Goal: Task Accomplishment & Management: Manage account settings

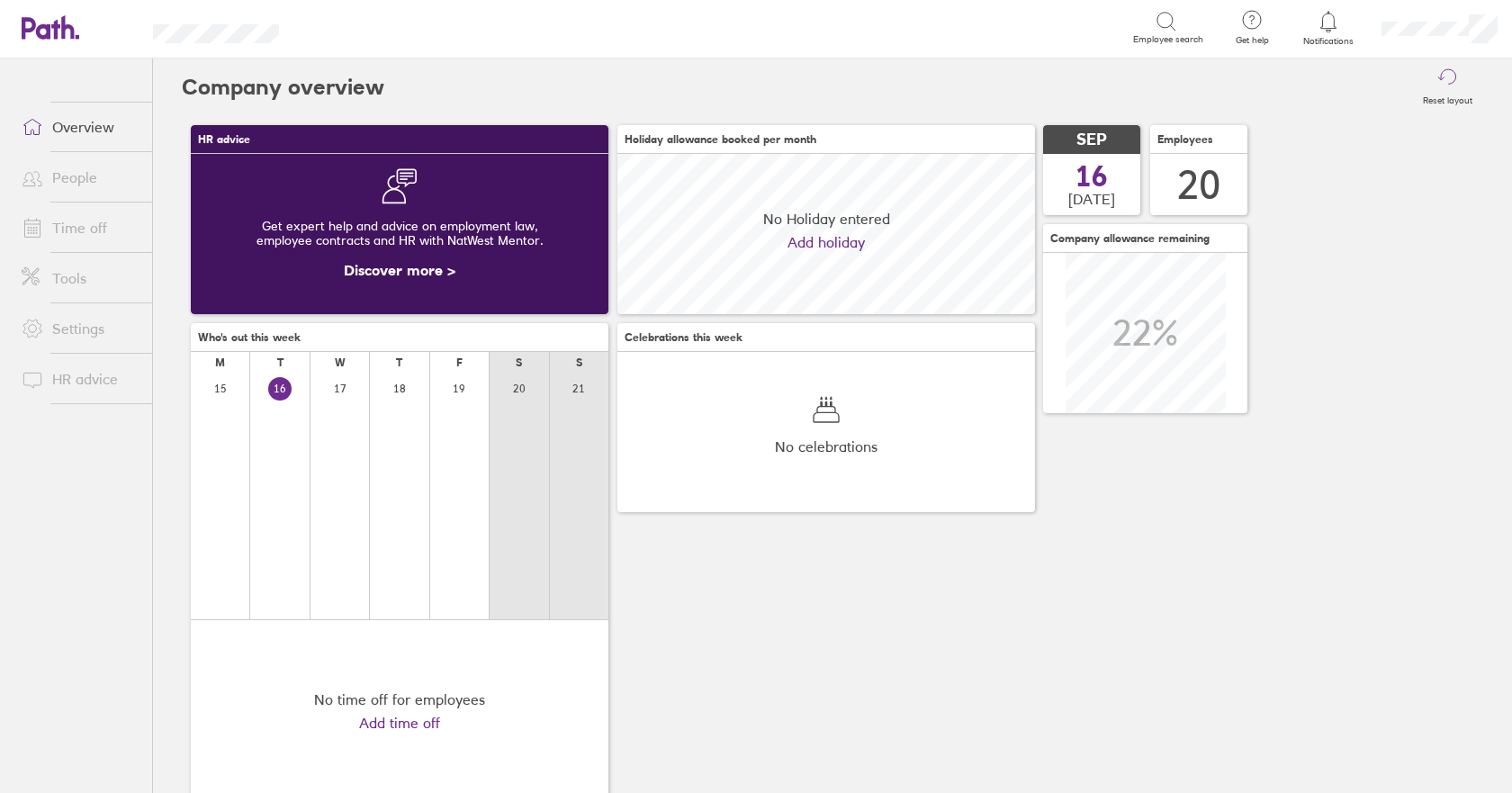
scroll to position [160, 417]
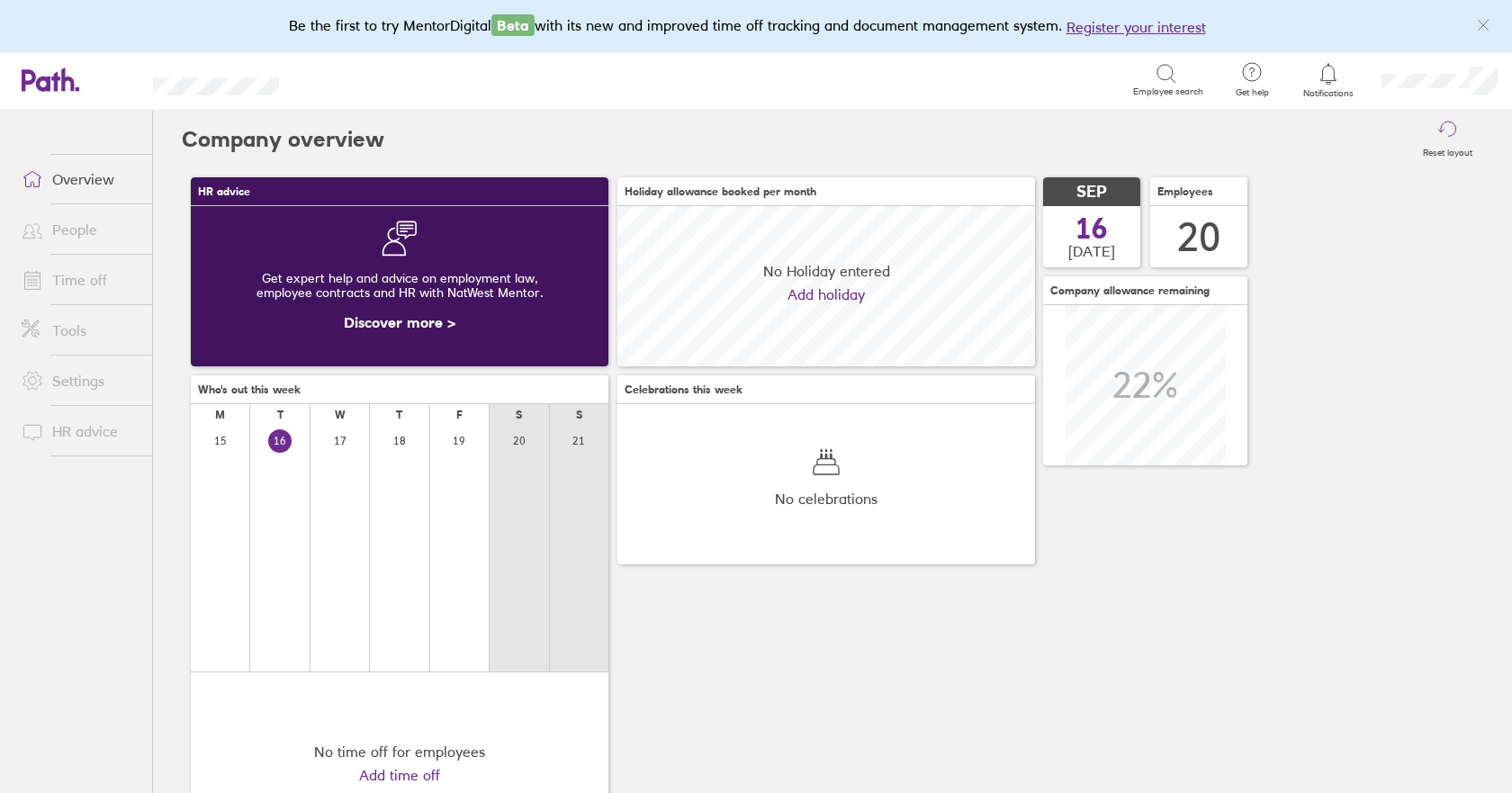
click at [76, 230] on link "People" at bounding box center [80, 229] width 145 height 36
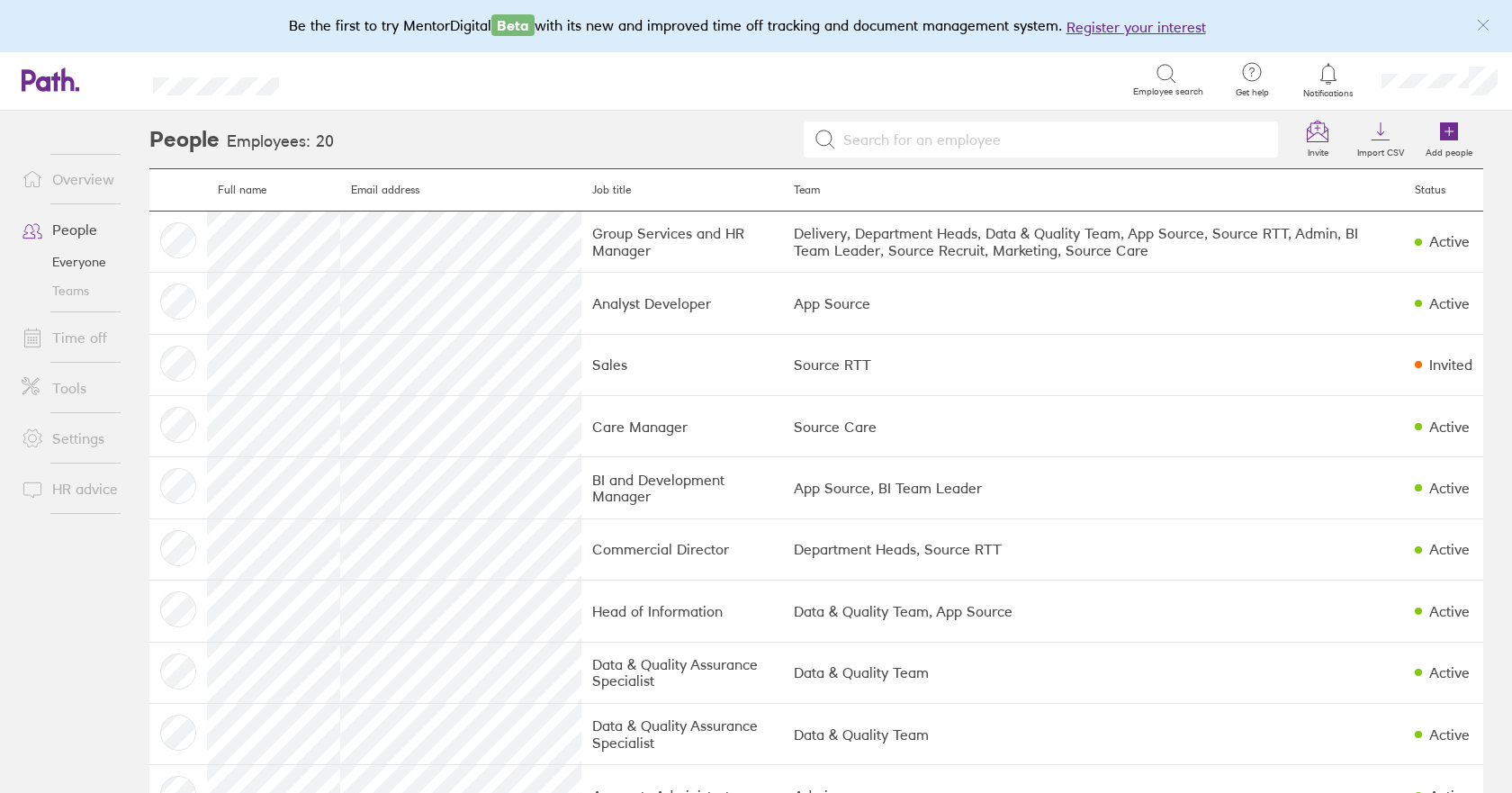
click at [84, 334] on link "Time off" at bounding box center [80, 337] width 145 height 36
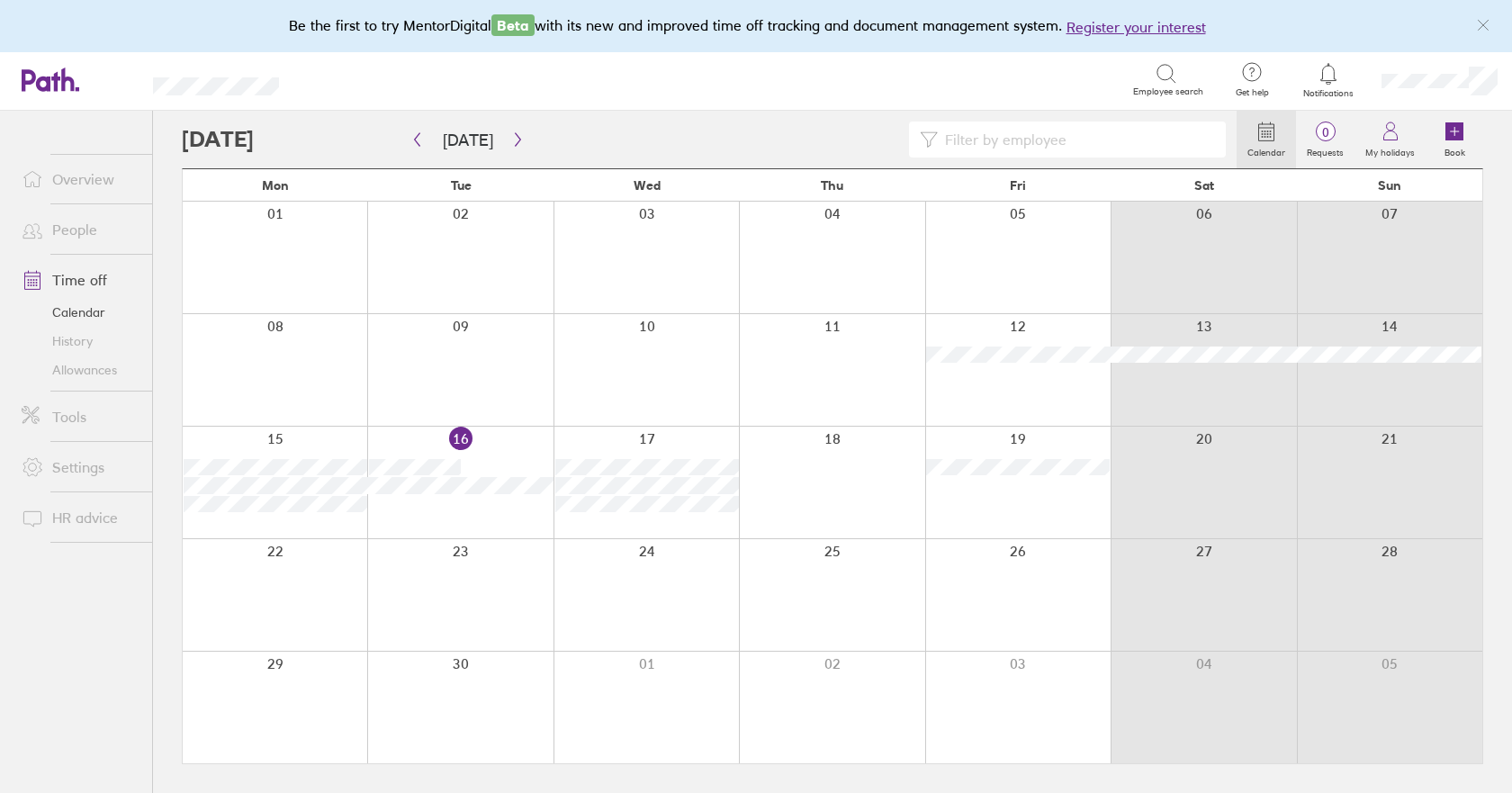
click at [75, 370] on link "Allowances" at bounding box center [80, 369] width 145 height 28
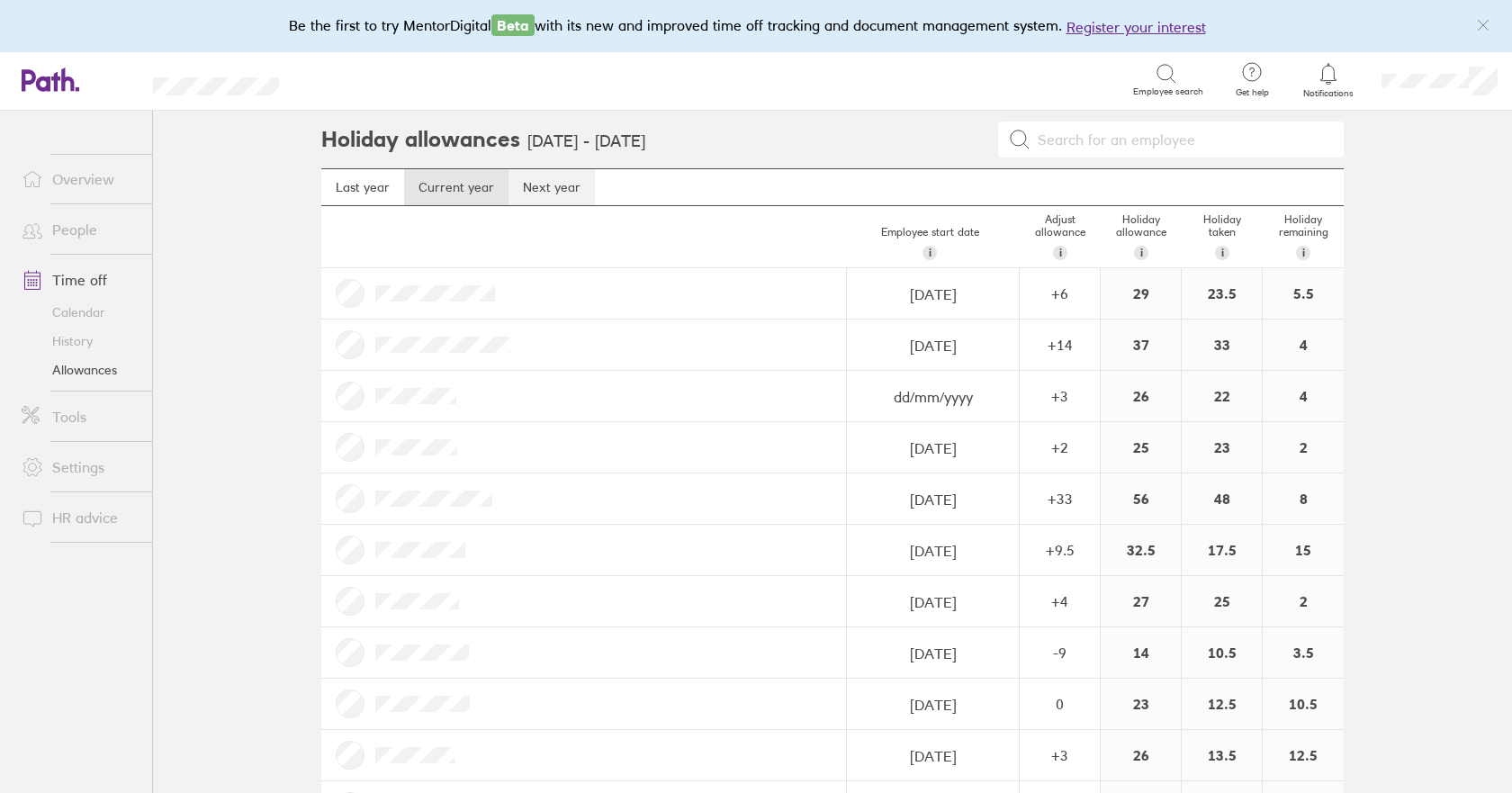
click at [556, 170] on link "Next year" at bounding box center [552, 186] width 86 height 36
click at [63, 313] on link "Calendar" at bounding box center [80, 311] width 145 height 28
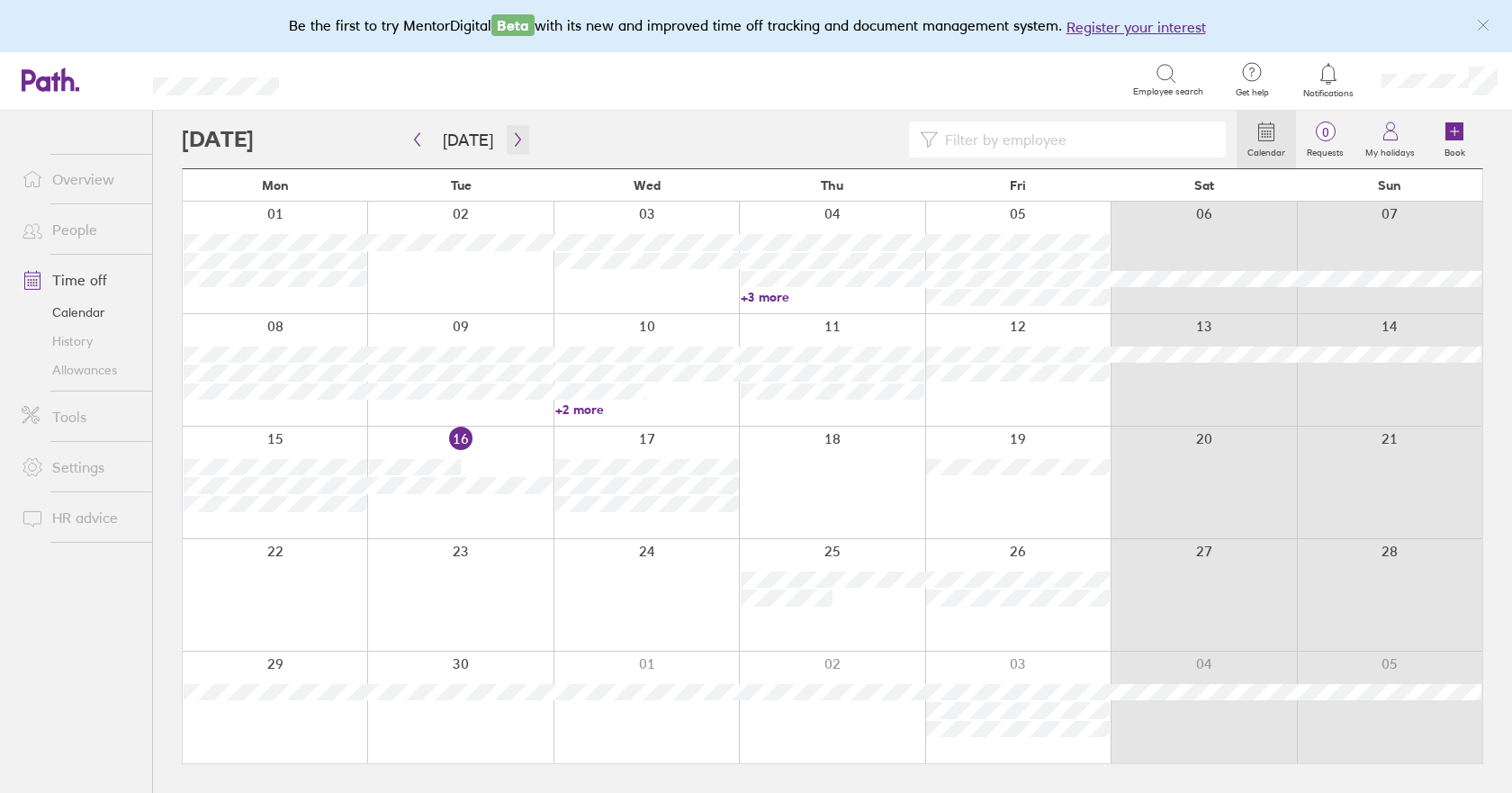
click at [513, 141] on icon "button" at bounding box center [518, 139] width 14 height 15
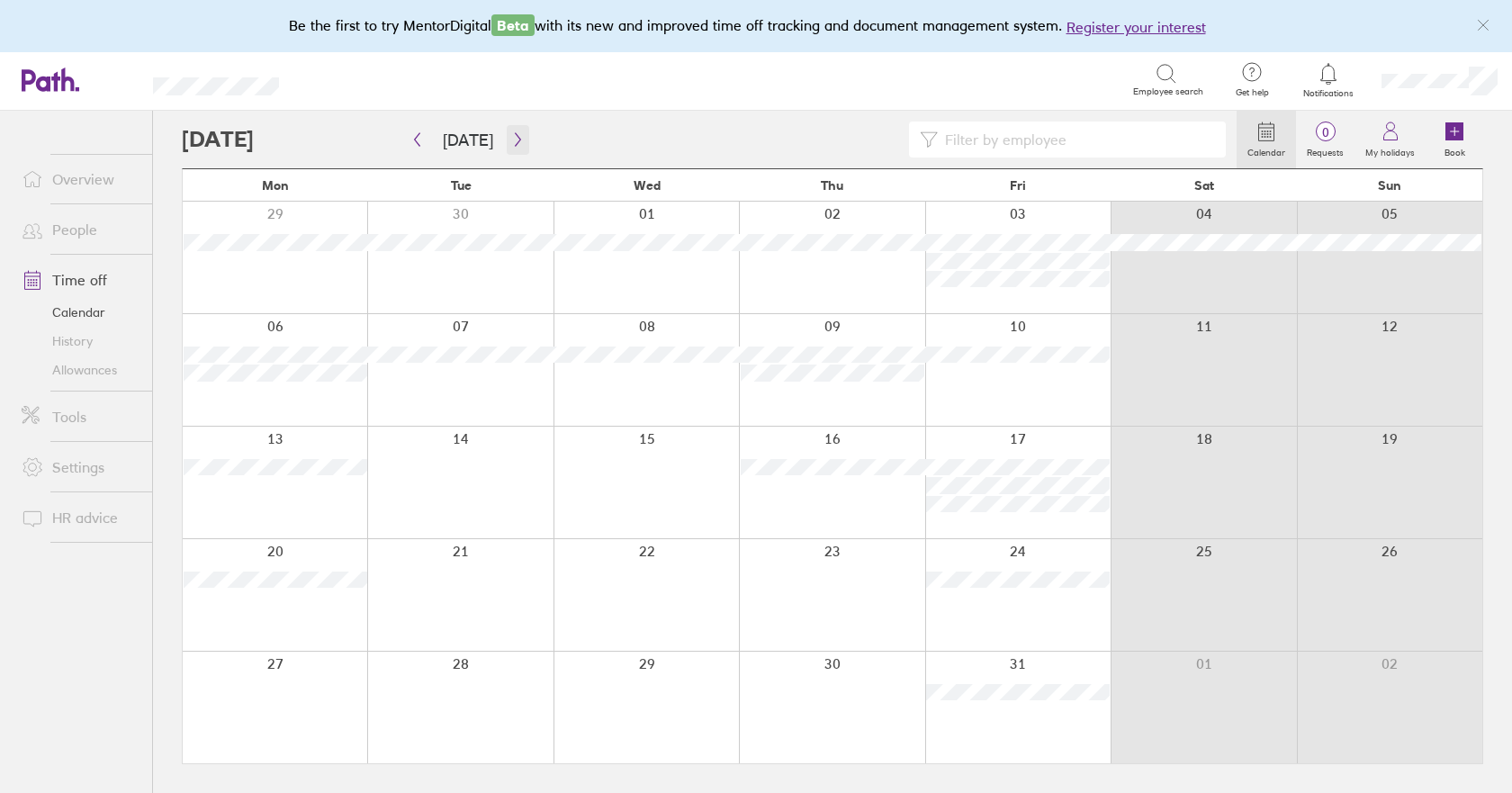
click at [513, 141] on icon "button" at bounding box center [518, 139] width 14 height 15
click at [512, 140] on icon "button" at bounding box center [518, 139] width 14 height 15
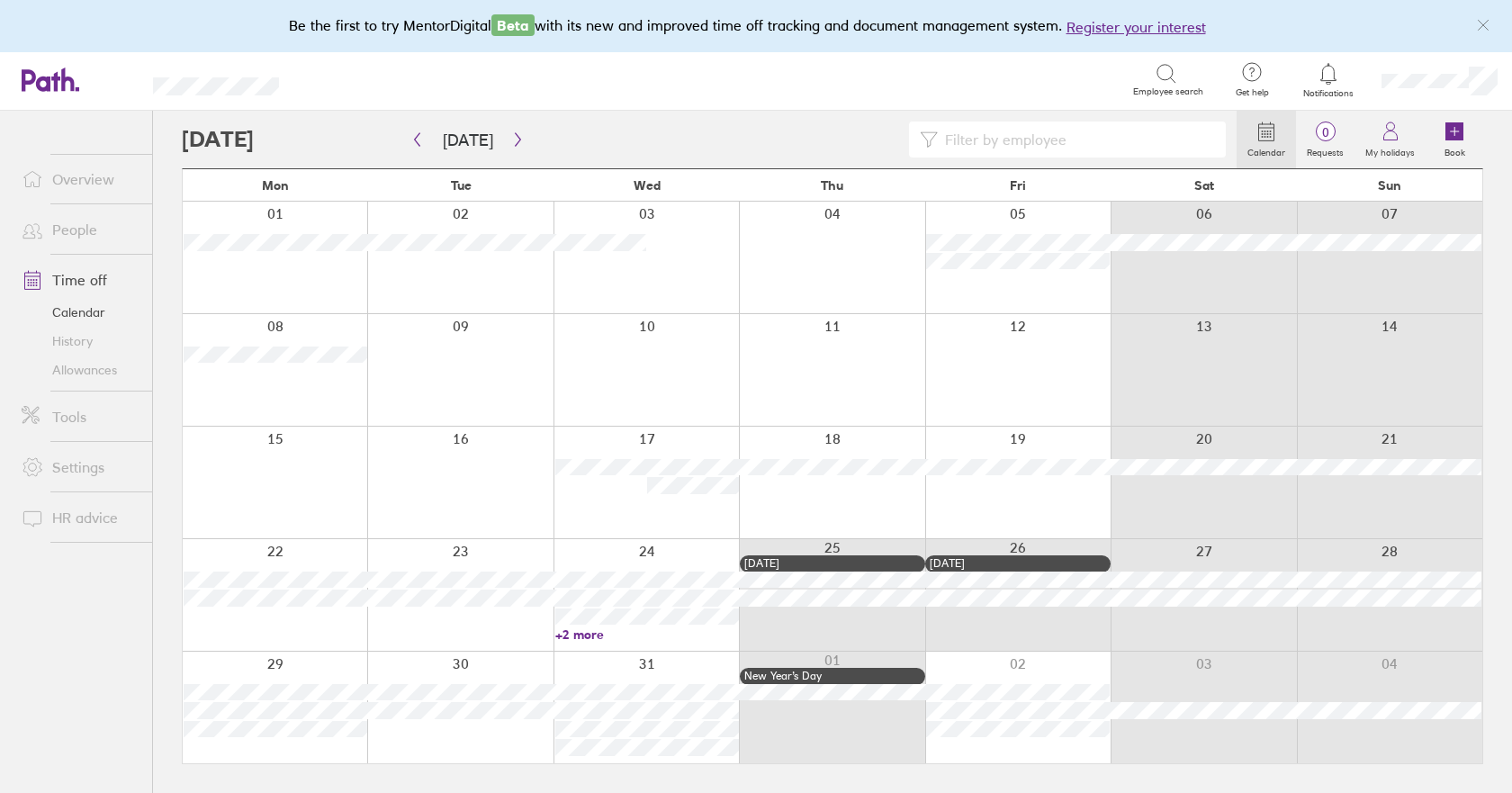
click at [573, 636] on link "+2 more" at bounding box center [647, 634] width 184 height 17
click at [846, 634] on div at bounding box center [832, 595] width 186 height 112
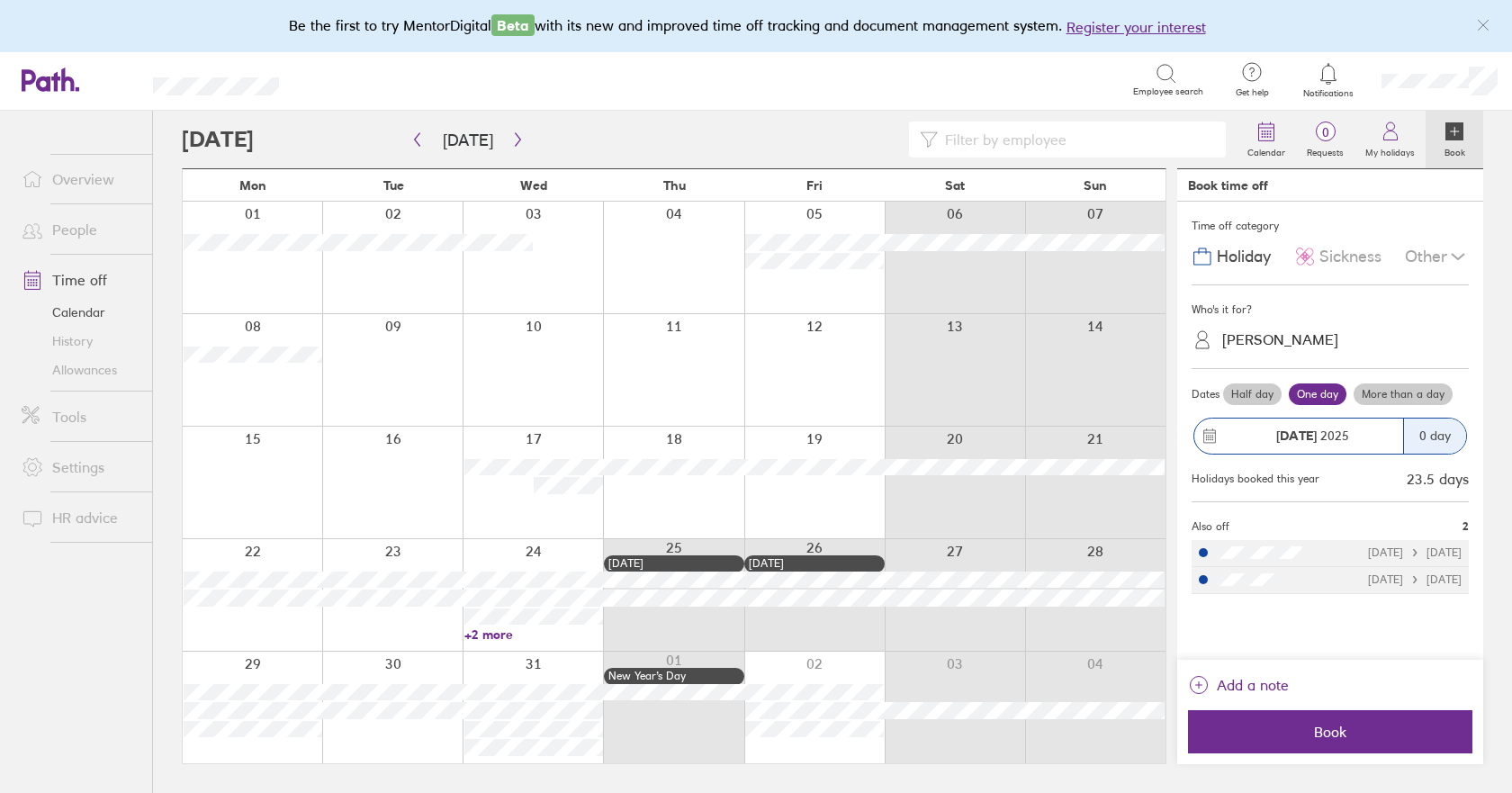
click at [1476, 24] on div at bounding box center [1483, 25] width 28 height 28
